Goal: Transaction & Acquisition: Purchase product/service

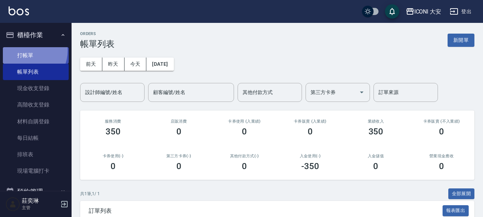
click at [26, 51] on link "打帳單" at bounding box center [36, 55] width 66 height 16
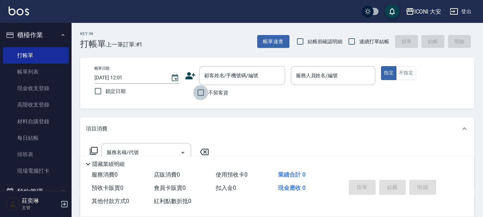
click at [201, 92] on input "不留客資" at bounding box center [200, 92] width 15 height 15
checkbox input "true"
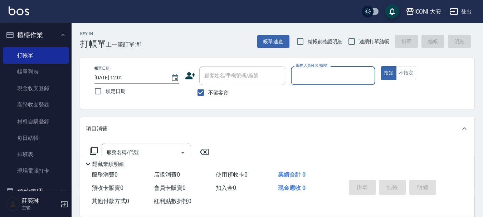
click at [332, 84] on div "服務人員姓名/編號" at bounding box center [333, 75] width 85 height 19
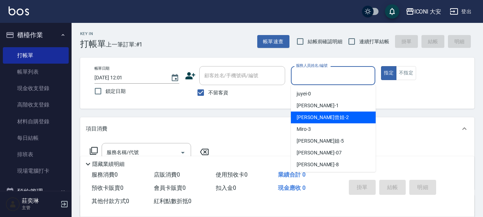
click at [332, 117] on div "[PERSON_NAME]曾姐 -2" at bounding box center [333, 118] width 85 height 12
type input "[PERSON_NAME]曾姐-2"
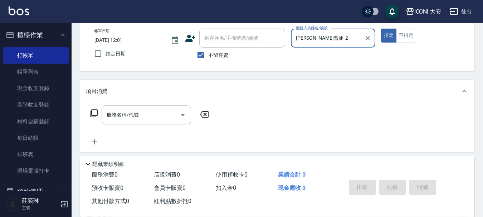
scroll to position [72, 0]
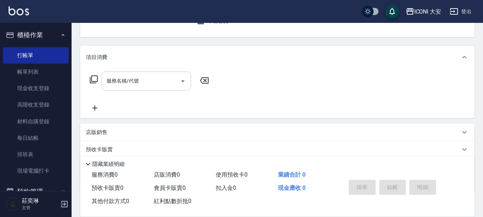
click at [160, 74] on div "服務名稱/代號" at bounding box center [146, 81] width 89 height 19
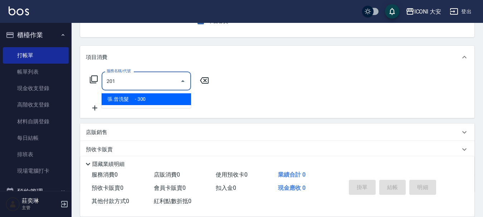
type input "張.曾洗髮　(201)"
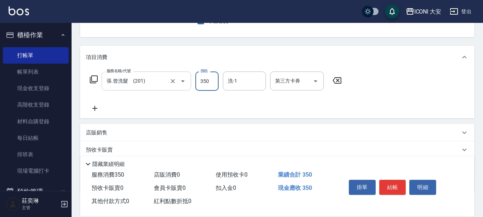
type input "350"
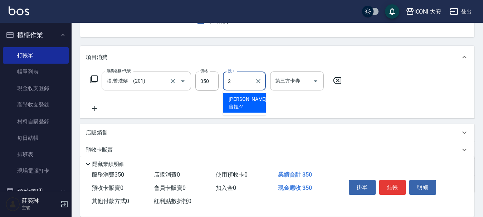
type input "[PERSON_NAME]曾姐-2"
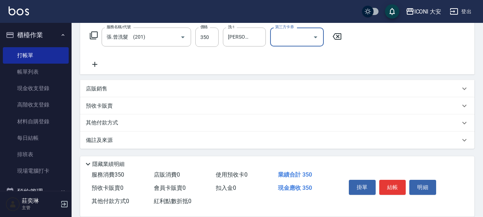
scroll to position [116, 0]
click at [390, 186] on button "結帳" at bounding box center [392, 187] width 27 height 15
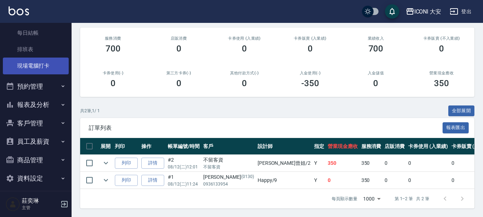
scroll to position [107, 0]
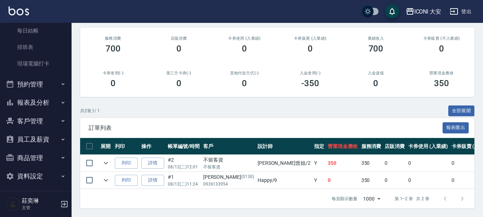
click at [38, 102] on button "報表及分析" at bounding box center [36, 102] width 66 height 19
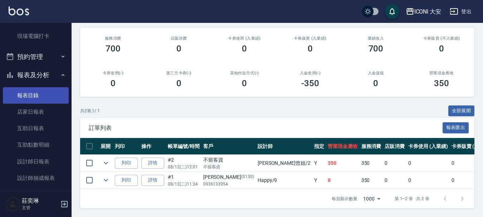
scroll to position [215, 0]
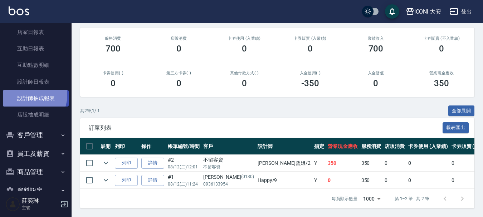
click at [28, 95] on link "設計師抽成報表" at bounding box center [36, 98] width 66 height 16
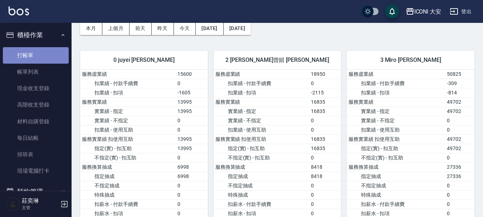
click at [35, 55] on link "打帳單" at bounding box center [36, 55] width 66 height 16
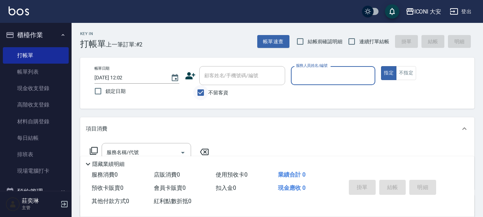
click at [201, 93] on input "不留客資" at bounding box center [200, 92] width 15 height 15
checkbox input "false"
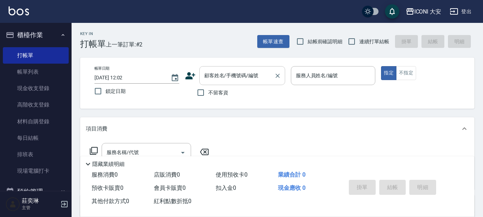
click at [213, 80] on input "顧客姓名/手機號碼/編號" at bounding box center [237, 75] width 69 height 13
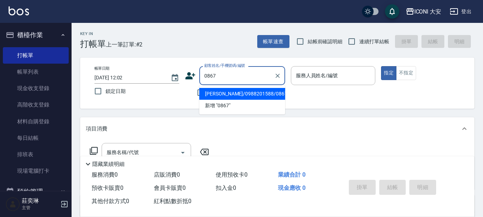
click at [234, 96] on li "[PERSON_NAME]/0988201588/0867" at bounding box center [242, 94] width 86 height 12
type input "[PERSON_NAME]/0988201588/0867"
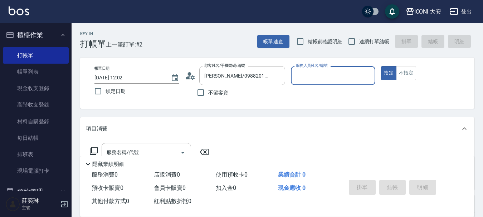
click at [322, 69] on div "服務人員姓名/編號" at bounding box center [333, 75] width 85 height 19
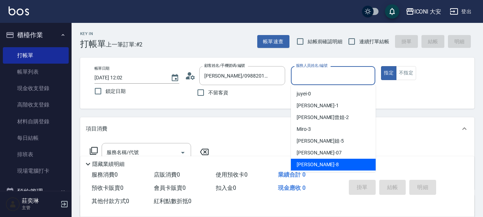
click at [299, 164] on span "Yulisa -8" at bounding box center [318, 165] width 42 height 8
type input "Yulisa-8"
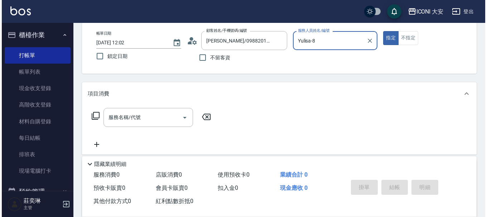
scroll to position [36, 0]
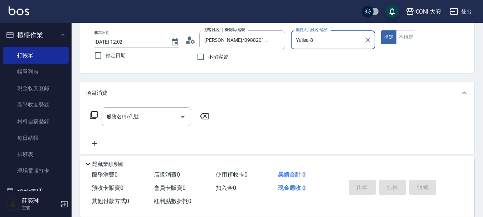
click at [94, 115] on icon at bounding box center [93, 115] width 9 height 9
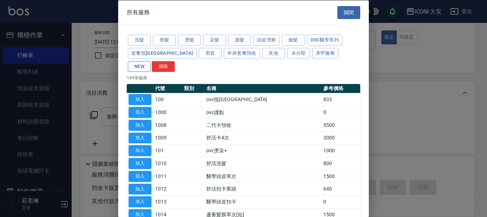
click at [151, 61] on button "NEW" at bounding box center [139, 66] width 23 height 11
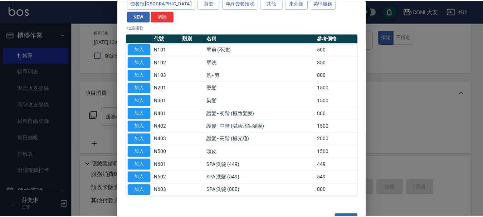
scroll to position [56, 0]
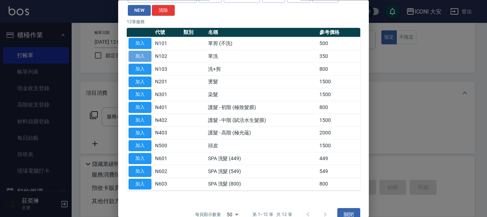
click at [137, 51] on button "加入" at bounding box center [139, 56] width 23 height 11
type input "單洗(N102)"
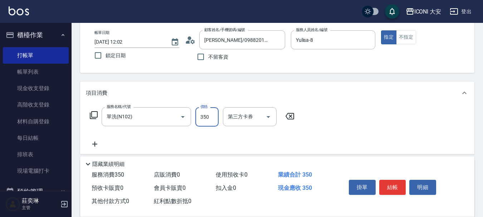
click at [208, 117] on input "350" at bounding box center [206, 116] width 23 height 19
type input "600"
click at [95, 114] on icon at bounding box center [93, 115] width 9 height 9
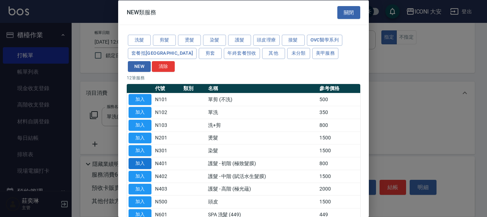
click at [146, 158] on button "加入" at bounding box center [139, 163] width 23 height 11
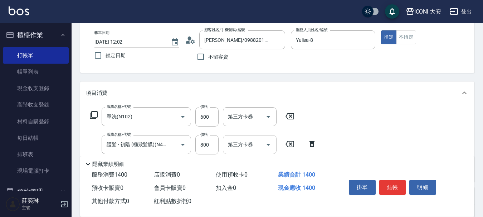
click at [247, 142] on div "第三方卡券 第三方卡券" at bounding box center [250, 144] width 54 height 19
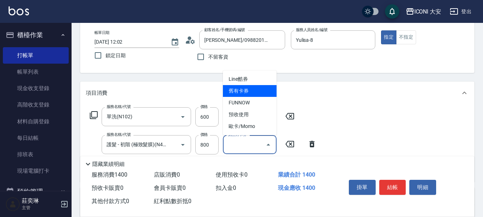
click at [239, 93] on span "舊有卡券" at bounding box center [250, 91] width 54 height 12
type input "舊有卡券"
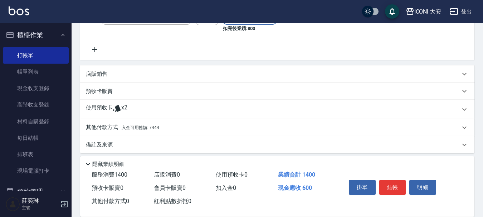
scroll to position [170, 0]
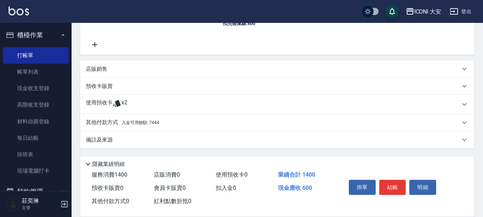
click at [96, 121] on p "其他付款方式 入金可用餘額: 7444" at bounding box center [122, 123] width 73 height 8
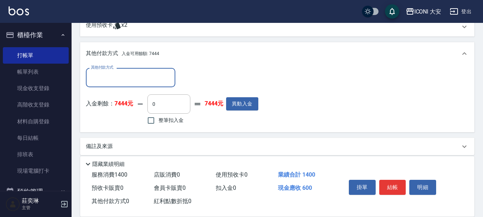
scroll to position [255, 0]
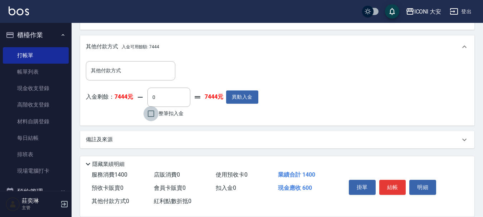
click at [156, 114] on input "整筆扣入金" at bounding box center [151, 113] width 15 height 15
checkbox input "true"
type input "600"
click at [395, 184] on button "結帳" at bounding box center [392, 187] width 27 height 15
